Goal: Navigation & Orientation: Find specific page/section

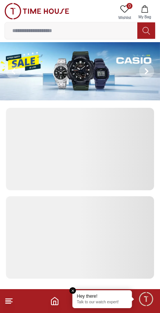
click at [53, 303] on icon "Home" at bounding box center [54, 301] width 9 height 9
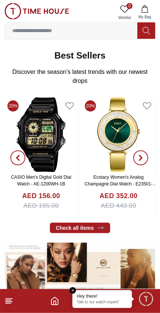
scroll to position [237, 0]
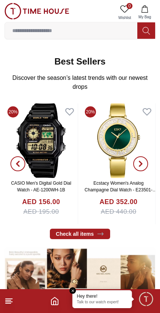
click at [116, 134] on img at bounding box center [119, 140] width 74 height 75
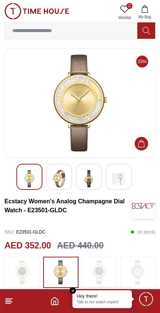
click at [52, 302] on icon "Home" at bounding box center [55, 300] width 7 height 7
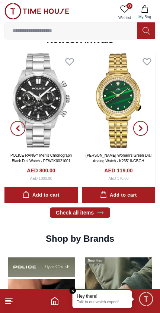
scroll to position [521, 0]
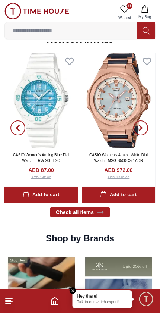
click at [7, 305] on icon at bounding box center [8, 301] width 9 height 9
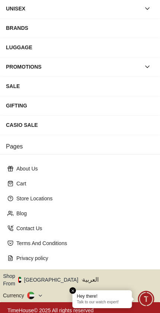
scroll to position [87, 0]
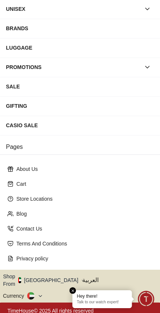
click at [49, 277] on button "Shop From [GEOGRAPHIC_DATA]" at bounding box center [43, 280] width 81 height 15
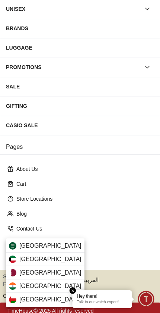
click at [50, 275] on div "[GEOGRAPHIC_DATA]" at bounding box center [45, 272] width 79 height 13
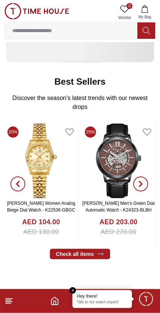
scroll to position [217, 0]
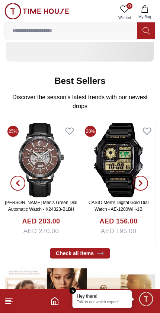
click at [5, 304] on icon at bounding box center [8, 301] width 9 height 9
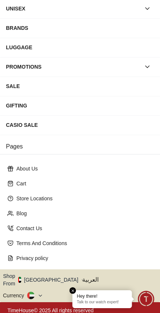
scroll to position [87, 0]
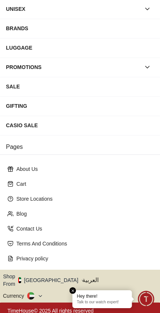
click at [49, 278] on button "Shop From [GEOGRAPHIC_DATA]" at bounding box center [43, 280] width 81 height 15
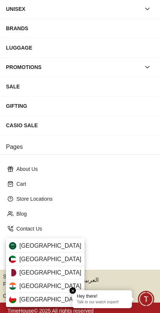
click at [22, 274] on span "[GEOGRAPHIC_DATA]" at bounding box center [50, 272] width 62 height 9
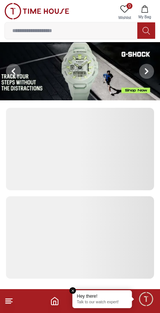
click at [10, 305] on icon at bounding box center [8, 301] width 9 height 9
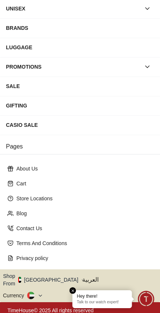
scroll to position [87, 0]
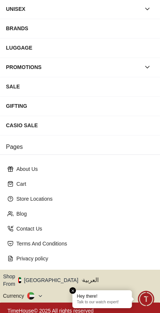
click at [52, 280] on button "Shop From [GEOGRAPHIC_DATA]" at bounding box center [43, 280] width 81 height 15
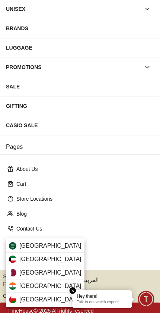
click at [21, 271] on span "[GEOGRAPHIC_DATA]" at bounding box center [50, 272] width 62 height 9
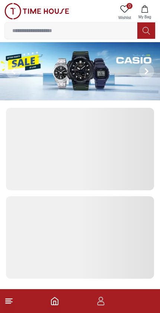
click at [6, 309] on footer at bounding box center [80, 301] width 160 height 24
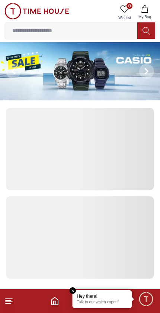
click at [5, 303] on icon at bounding box center [8, 301] width 9 height 9
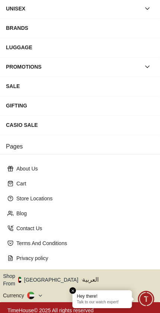
scroll to position [87, 0]
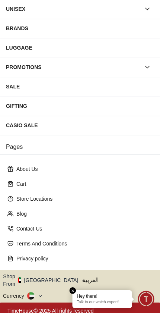
click at [53, 279] on button "Shop From [GEOGRAPHIC_DATA]" at bounding box center [43, 280] width 81 height 15
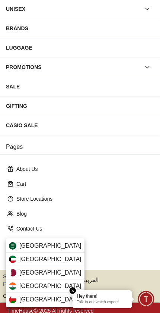
click at [46, 273] on div "[GEOGRAPHIC_DATA]" at bounding box center [45, 272] width 79 height 13
